Goal: Obtain resource: Download file/media

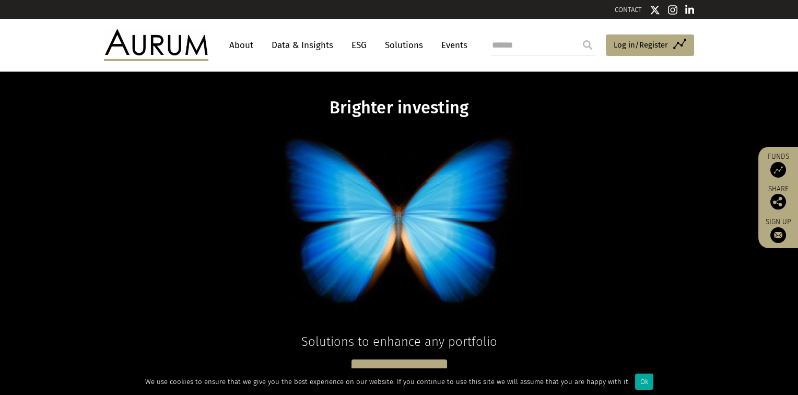
click at [289, 42] on link "Data & Insights" at bounding box center [302, 45] width 72 height 19
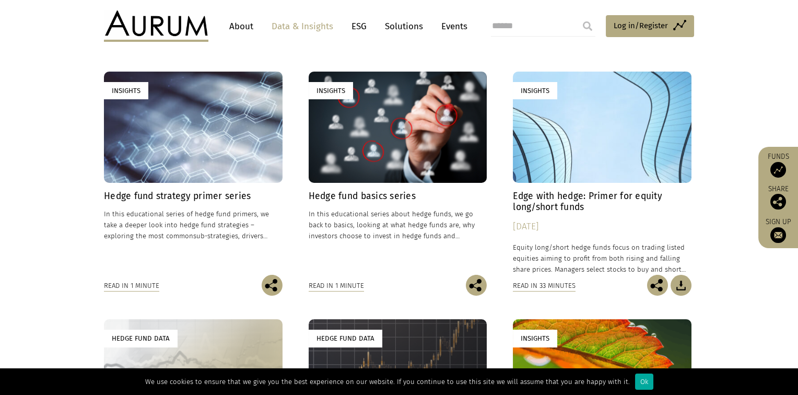
scroll to position [452, 0]
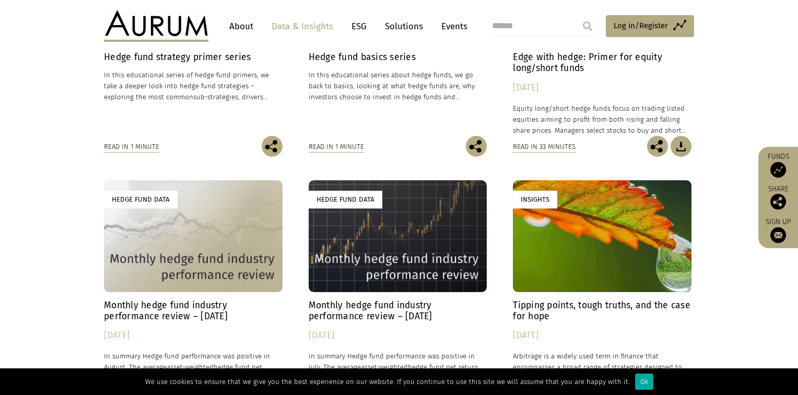
click at [378, 239] on div "Hedge Fund Data" at bounding box center [398, 235] width 179 height 111
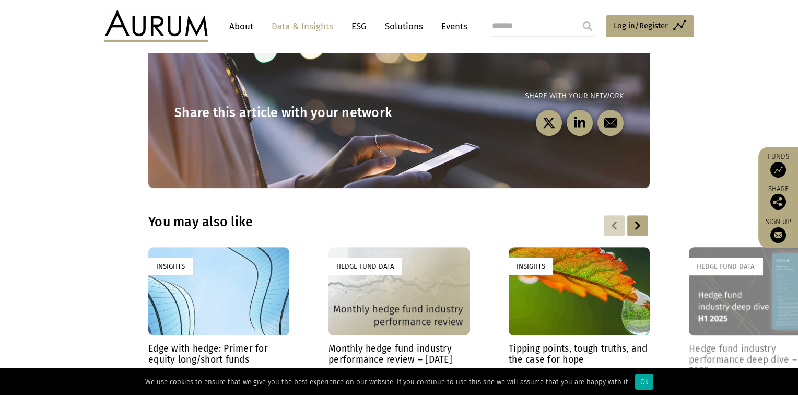
scroll to position [1566, 0]
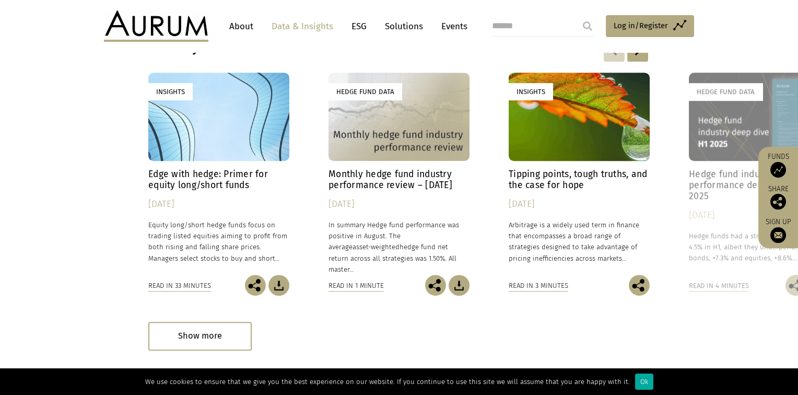
click at [382, 102] on div "Hedge Fund Data" at bounding box center [398, 117] width 141 height 88
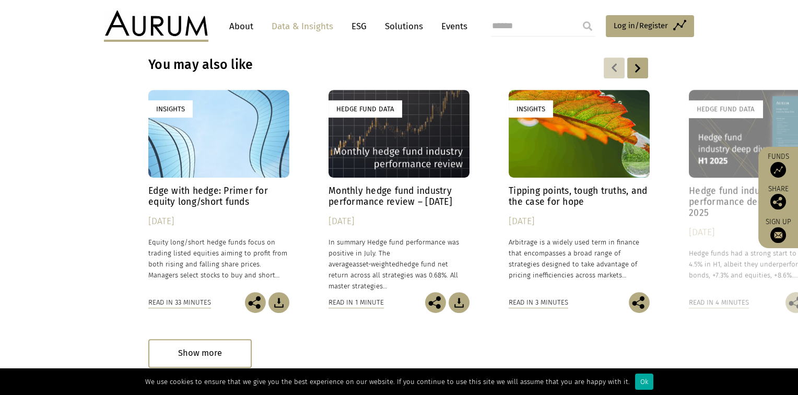
scroll to position [1317, 0]
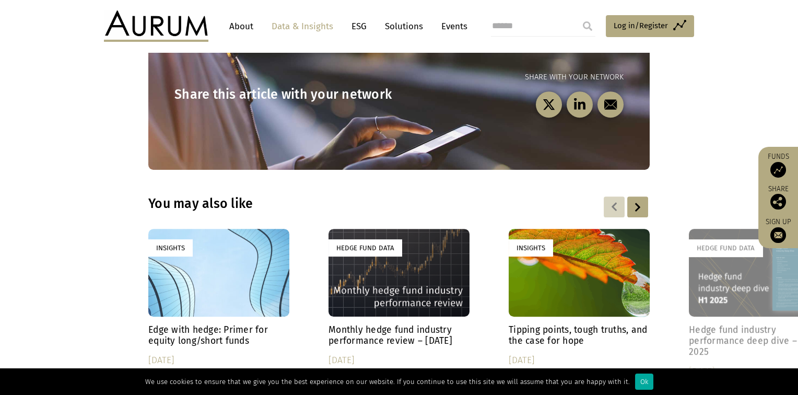
click at [726, 285] on div "Hedge Fund Data" at bounding box center [759, 273] width 141 height 88
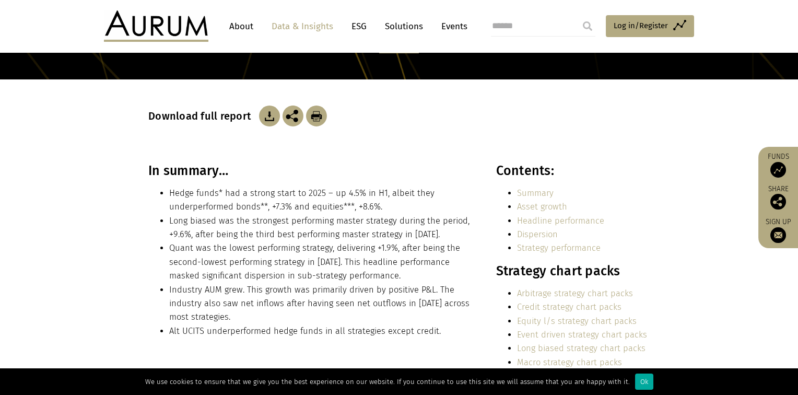
scroll to position [243, 0]
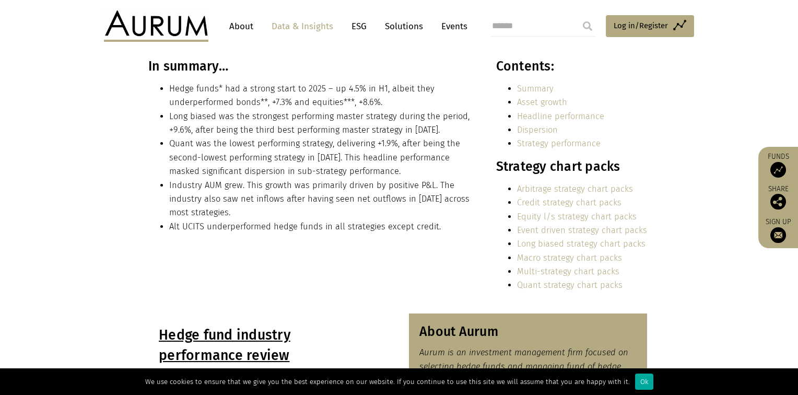
click at [526, 90] on link "Summary" at bounding box center [535, 89] width 37 height 10
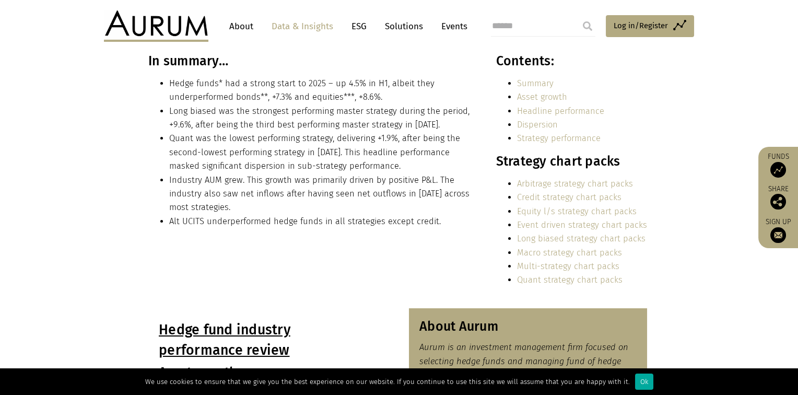
scroll to position [250, 0]
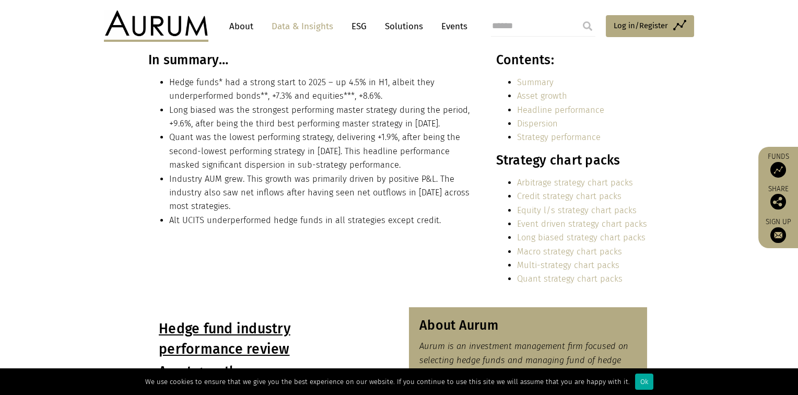
click at [544, 113] on link "Headline performance" at bounding box center [560, 110] width 87 height 10
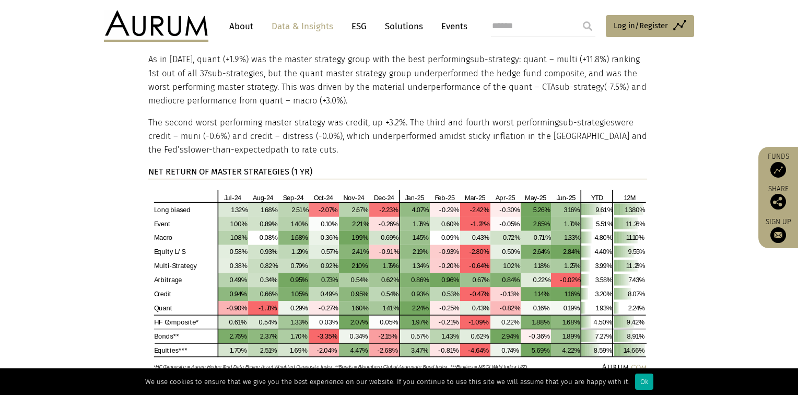
scroll to position [2151, 0]
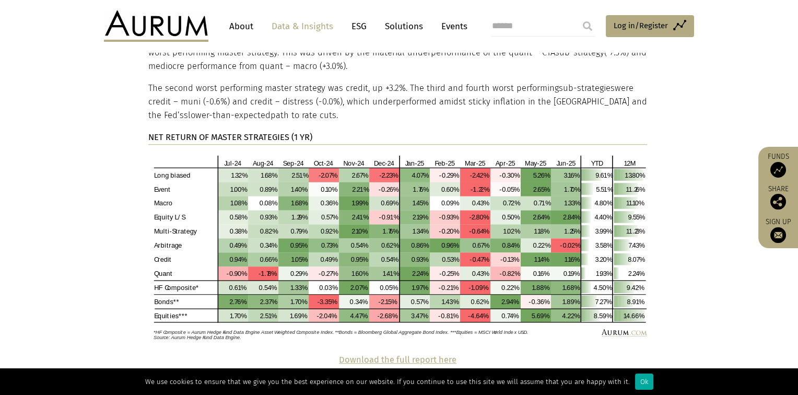
click at [386, 323] on section "Strategy performance Long biased was the best performing headline strategy in H…" at bounding box center [399, 139] width 798 height 428
click at [382, 354] on strong "Download the full report here" at bounding box center [397, 359] width 117 height 10
